Goal: Transaction & Acquisition: Purchase product/service

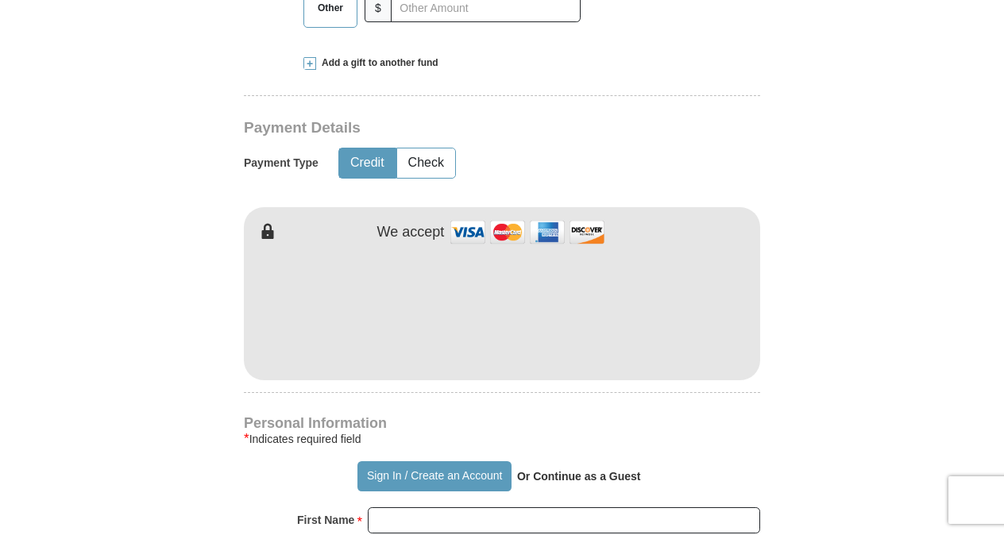
scroll to position [794, 0]
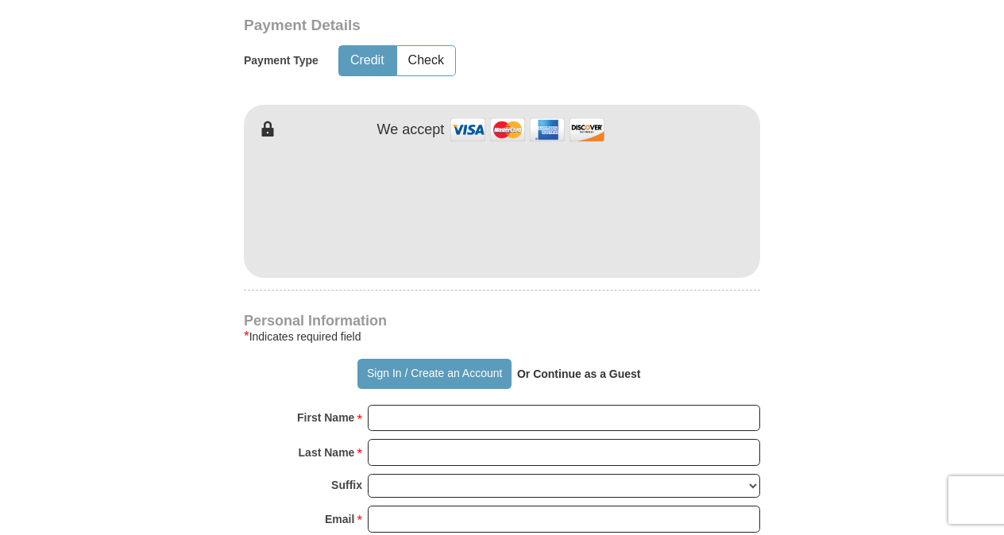
click at [855, 278] on form "Already have an account? Sign in for faster giving. Don't have an account? Crea…" at bounding box center [501, 243] width 905 height 1948
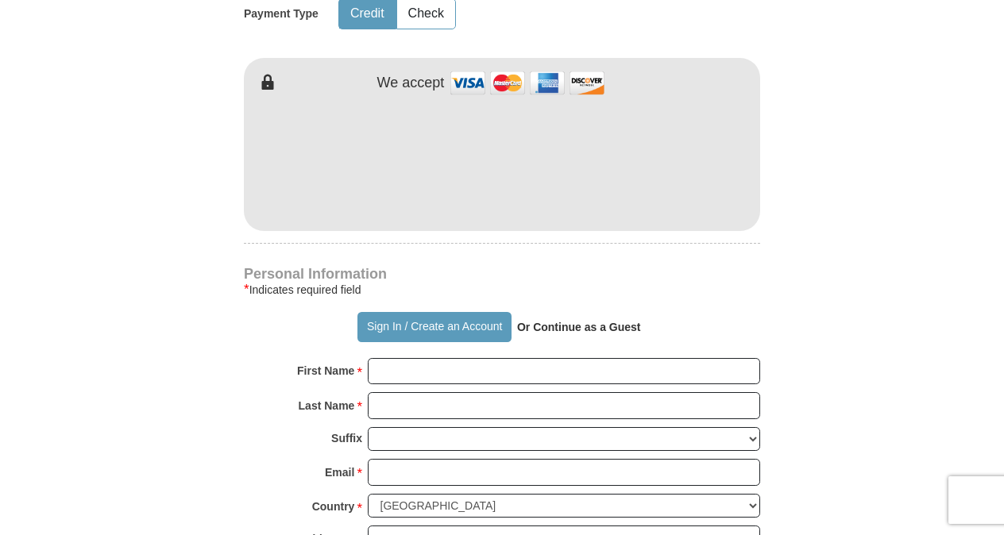
scroll to position [874, 0]
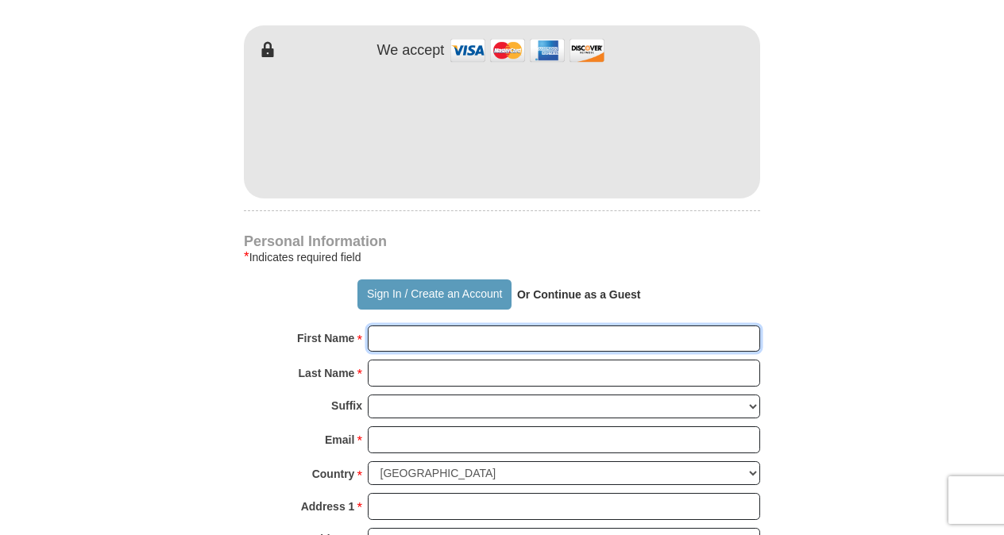
click at [393, 334] on input "First Name *" at bounding box center [564, 339] width 392 height 27
type input "[PERSON_NAME]"
type input "Lefken"
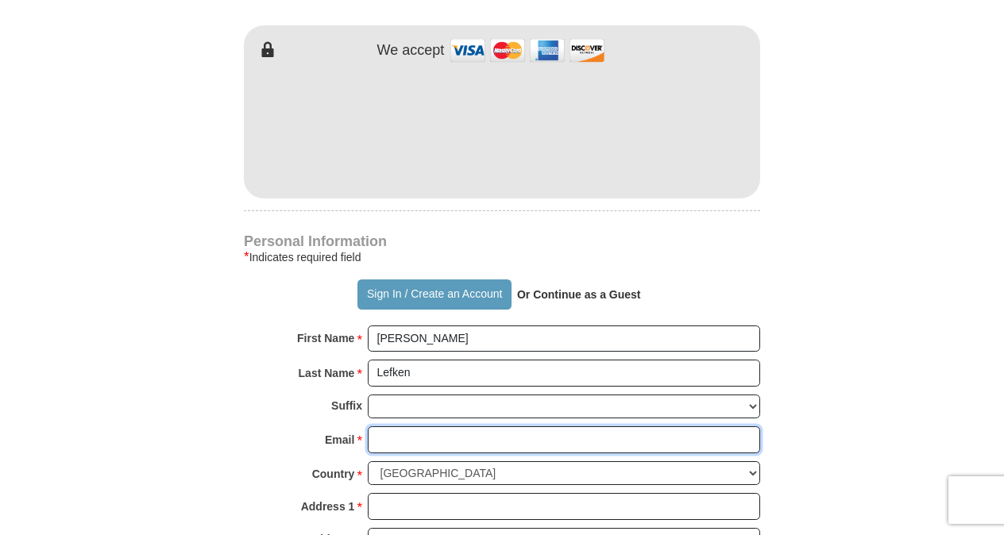
type input "[EMAIL_ADDRESS][DOMAIN_NAME]"
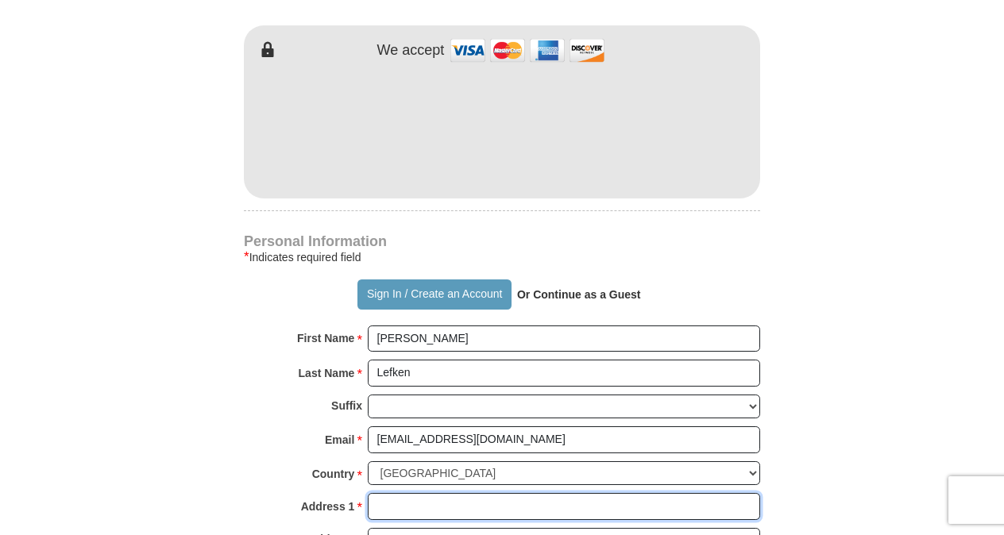
type input "[STREET_ADDRESS]"
type input "Apt 4"
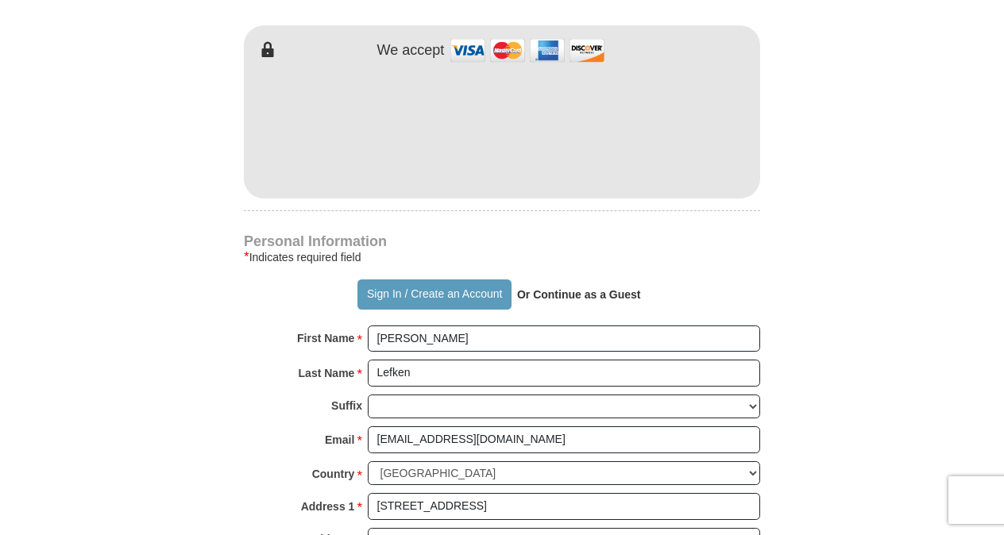
type input "[GEOGRAPHIC_DATA]"
select select "OH"
type input "45239"
type input "5135599005"
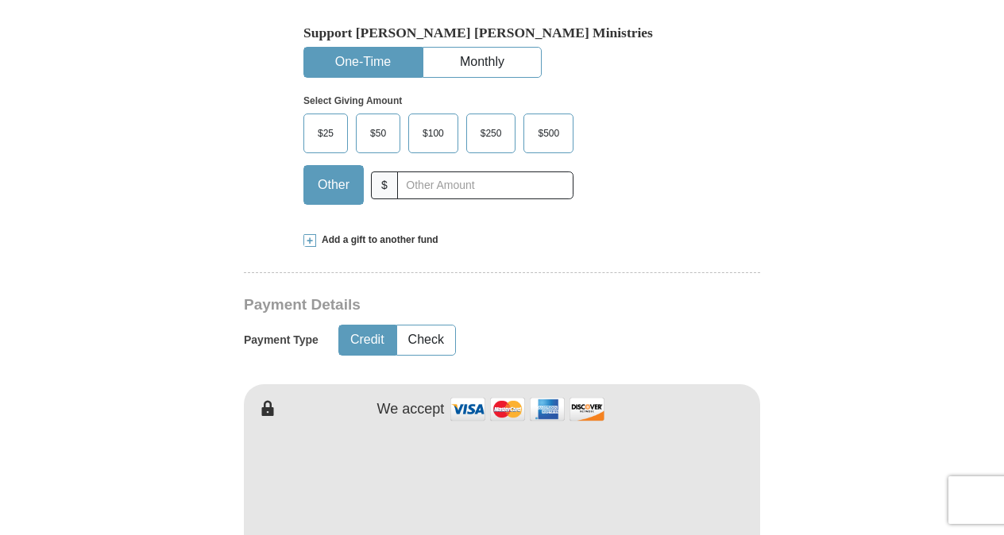
scroll to position [476, 0]
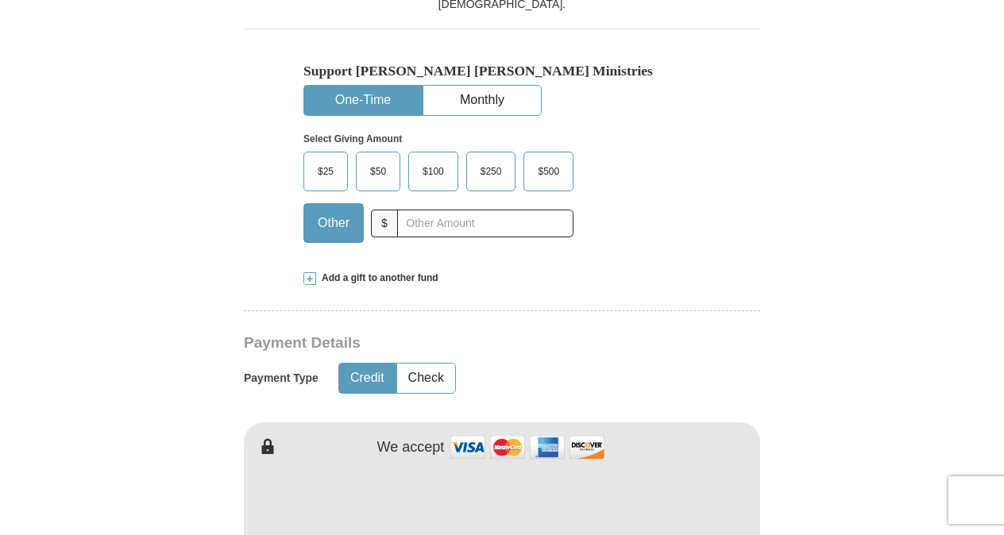
click at [430, 169] on span "$100" at bounding box center [433, 172] width 37 height 24
click at [0, 0] on input "$100" at bounding box center [0, 0] width 0 height 0
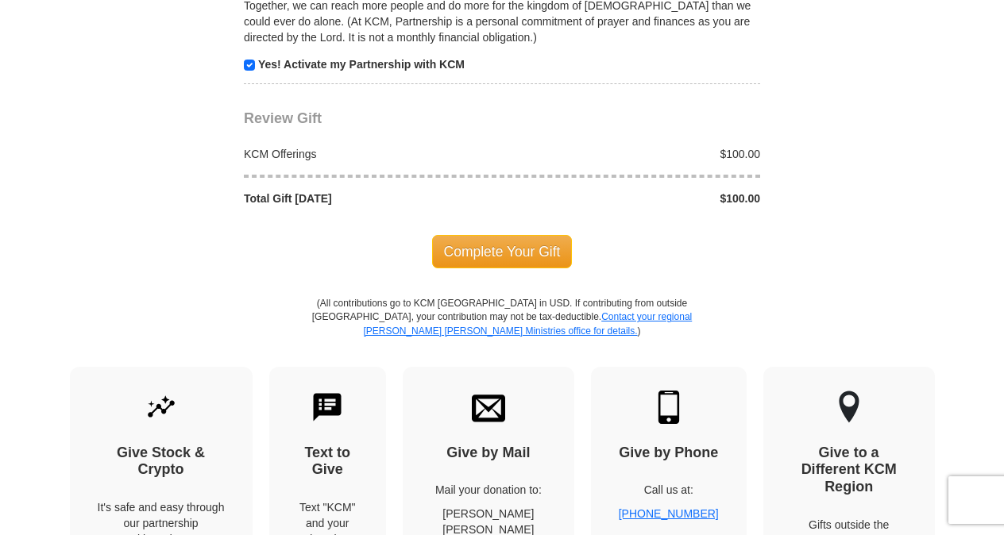
scroll to position [1668, 0]
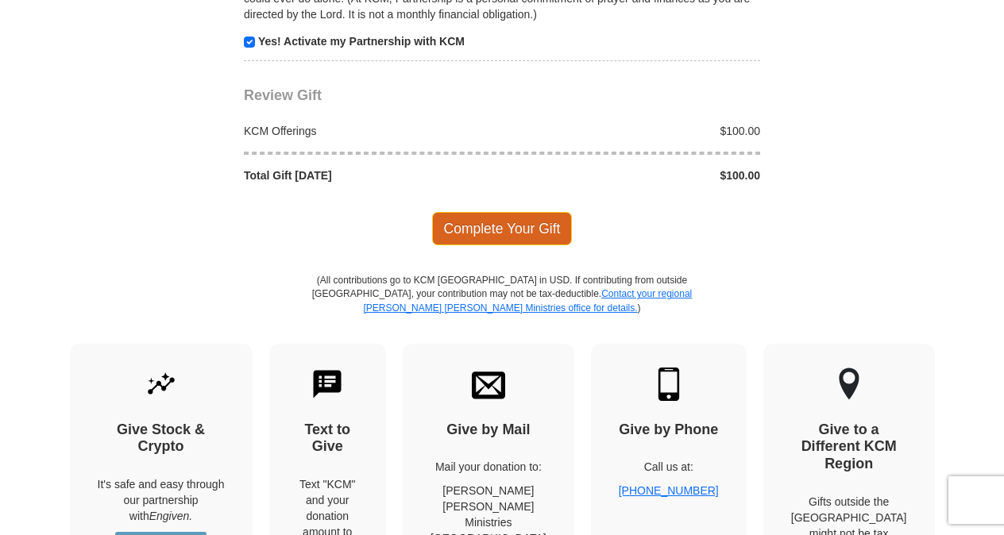
click at [470, 212] on span "Complete Your Gift" at bounding box center [502, 228] width 141 height 33
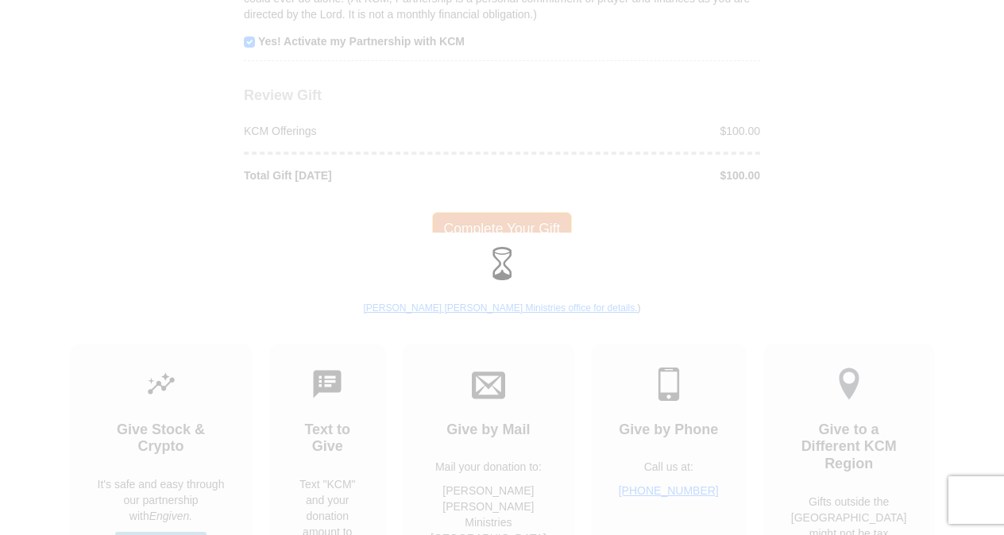
click at [470, 211] on div at bounding box center [502, 267] width 1004 height 535
